Goal: Task Accomplishment & Management: Manage account settings

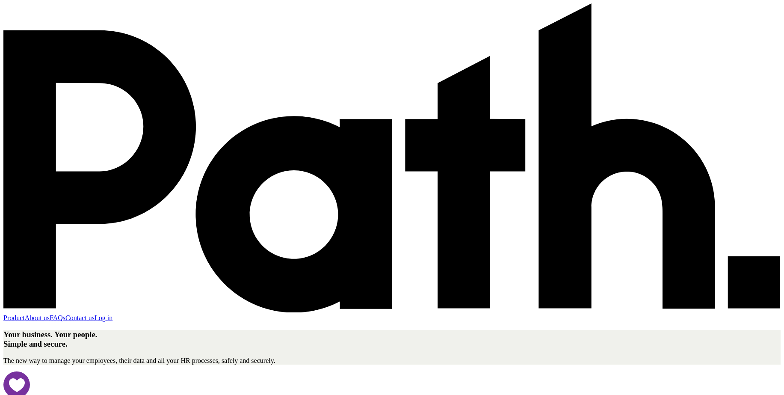
click at [113, 314] on link "Log in" at bounding box center [104, 317] width 18 height 7
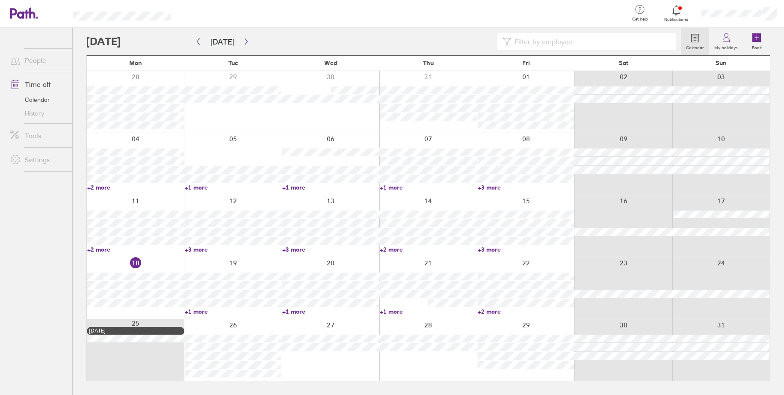
click at [529, 46] on input at bounding box center [591, 41] width 160 height 16
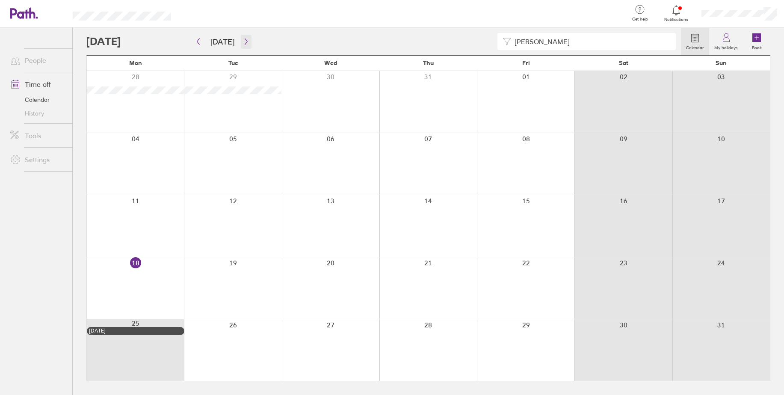
type input "[PERSON_NAME]"
click at [244, 43] on icon "button" at bounding box center [246, 41] width 6 height 7
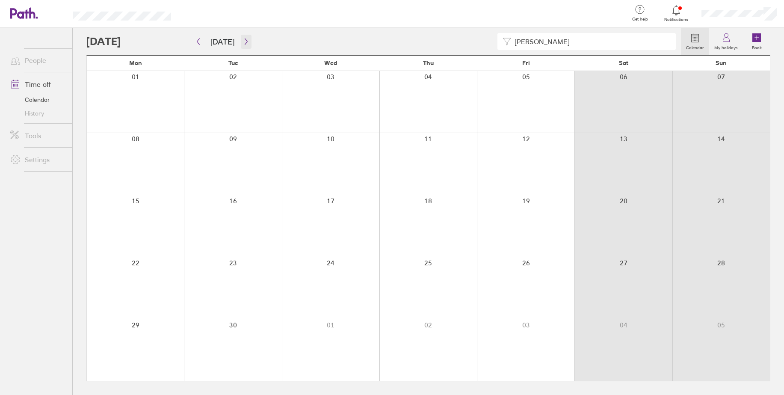
click at [244, 43] on icon "button" at bounding box center [246, 41] width 6 height 7
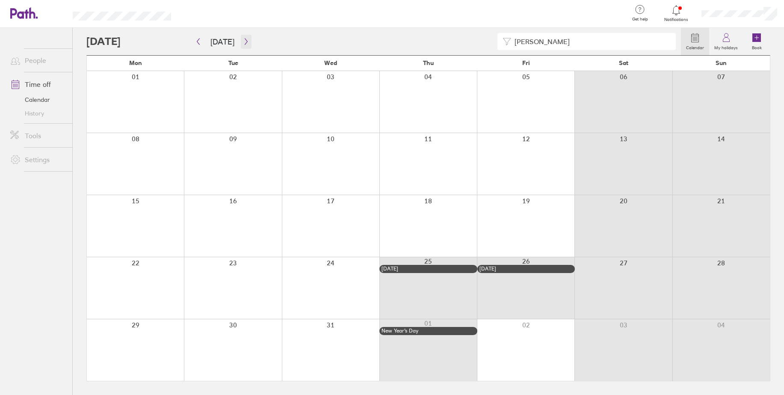
click at [244, 43] on icon "button" at bounding box center [246, 41] width 6 height 7
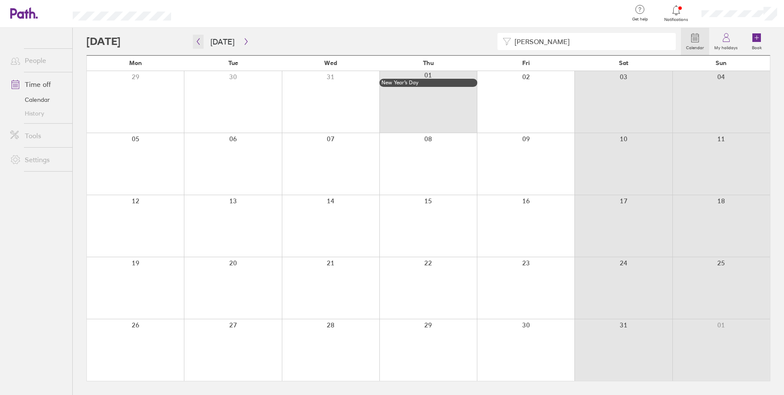
click at [200, 48] on button "button" at bounding box center [198, 42] width 11 height 14
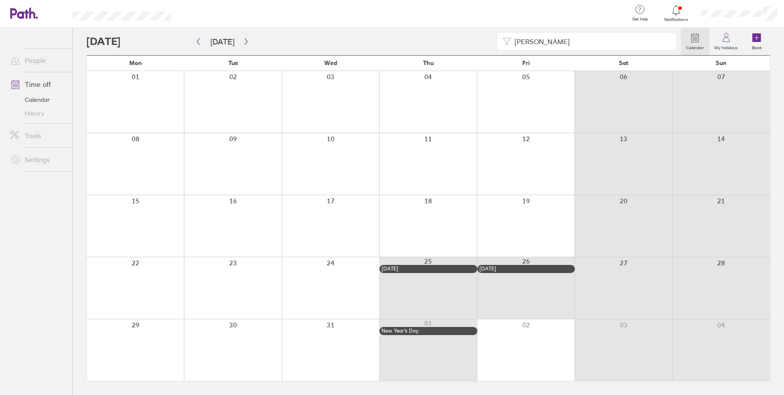
click at [582, 44] on input "ryan" at bounding box center [591, 41] width 160 height 16
